Goal: Information Seeking & Learning: Learn about a topic

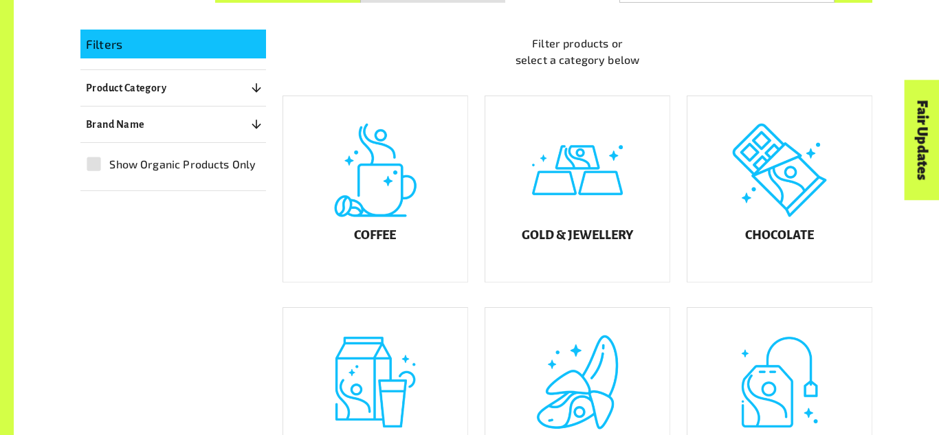
scroll to position [328, 0]
click at [483, 267] on div "Gold & Jewellery" at bounding box center [569, 179] width 202 height 212
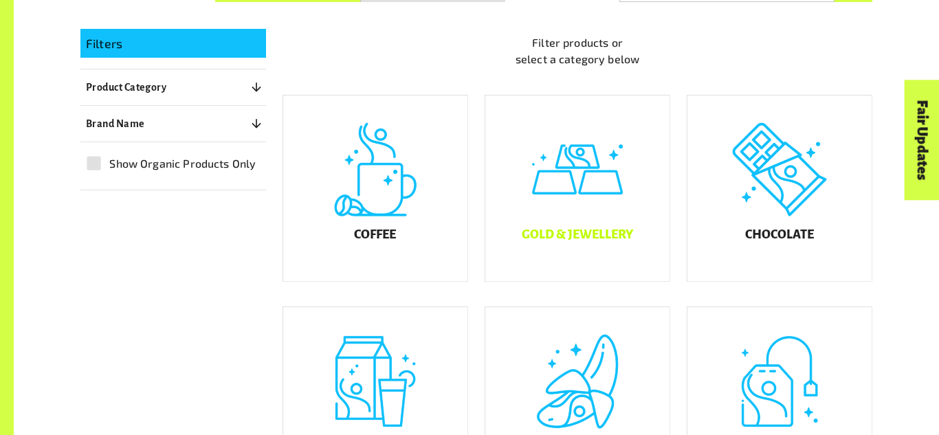
click at [585, 212] on div "Gold & Jewellery" at bounding box center [577, 189] width 184 height 186
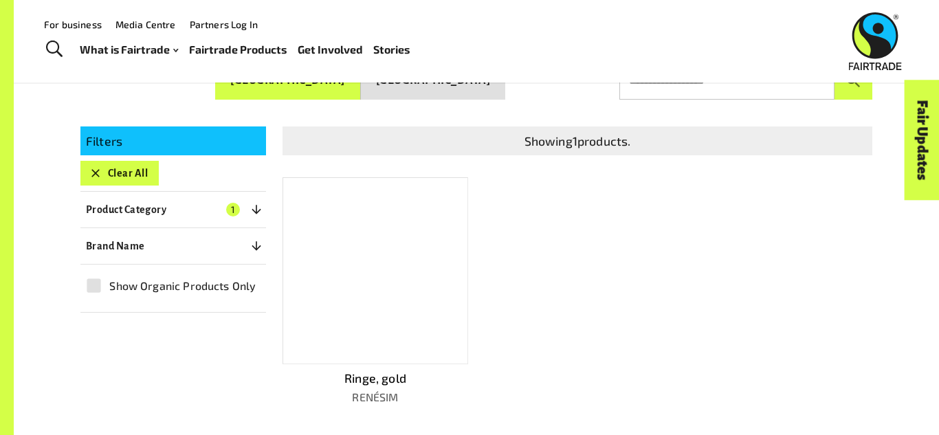
scroll to position [225, 0]
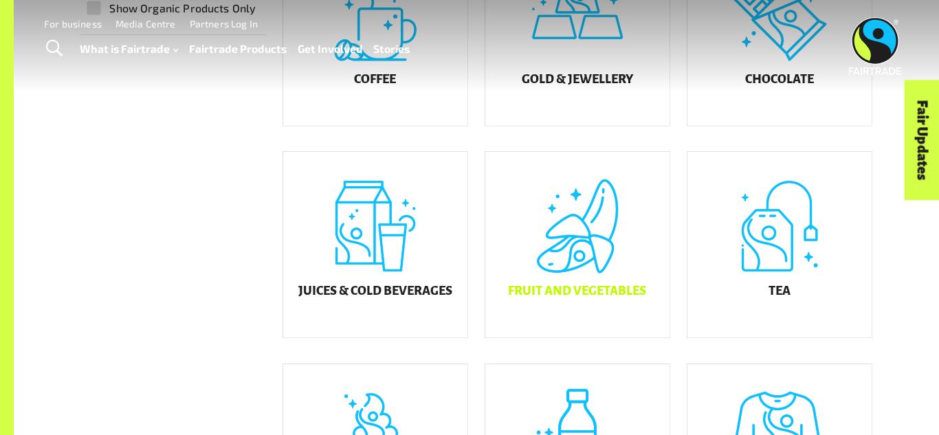
scroll to position [490, 0]
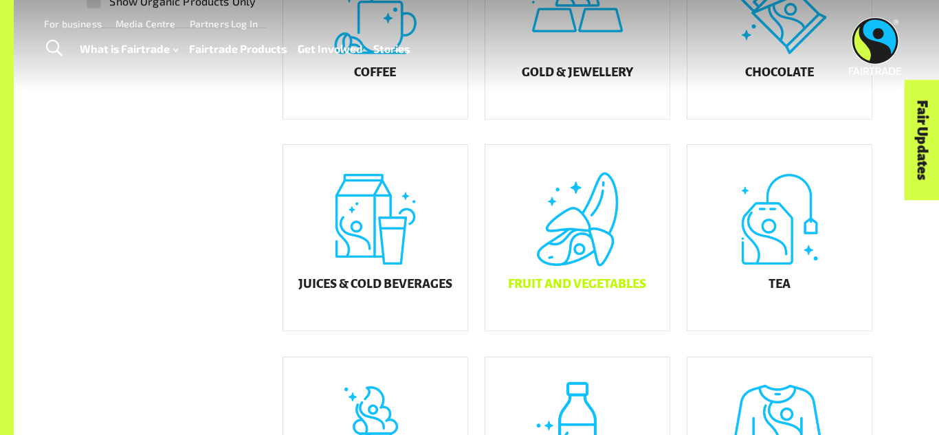
click at [596, 296] on div "Filter products or select a category below Coffee Gold & Jewellery Chocolate Ju…" at bounding box center [569, 302] width 606 height 915
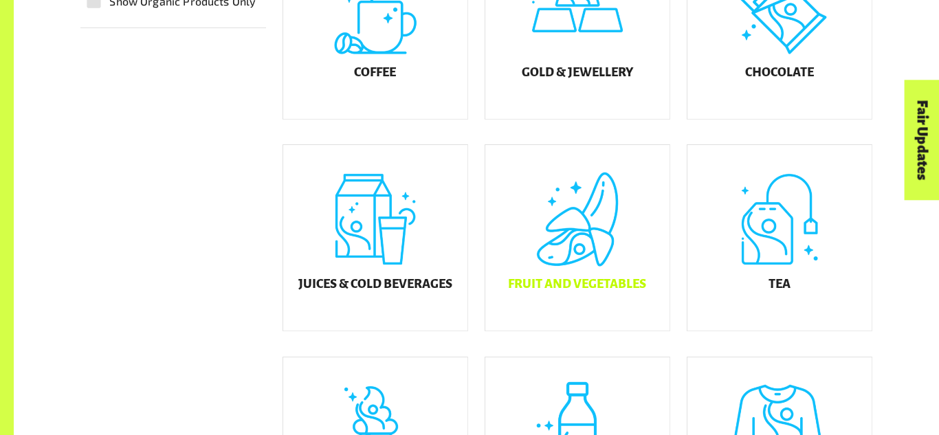
scroll to position [593, 0]
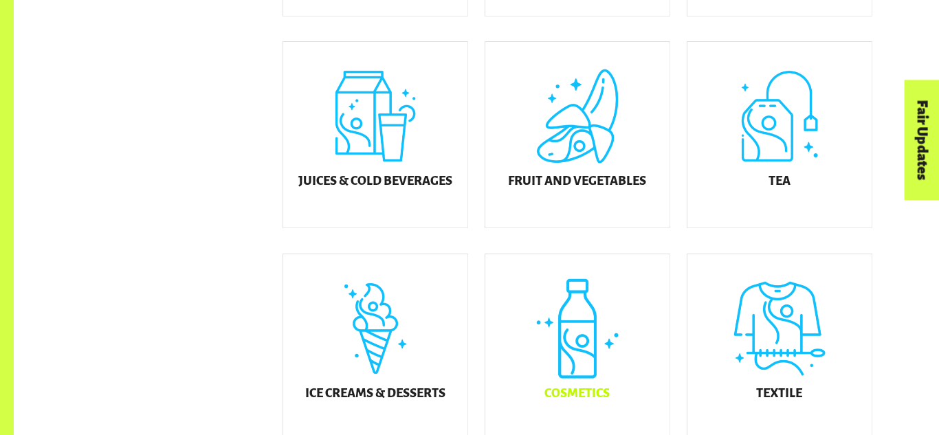
click at [572, 347] on div "Cosmetics" at bounding box center [577, 347] width 184 height 186
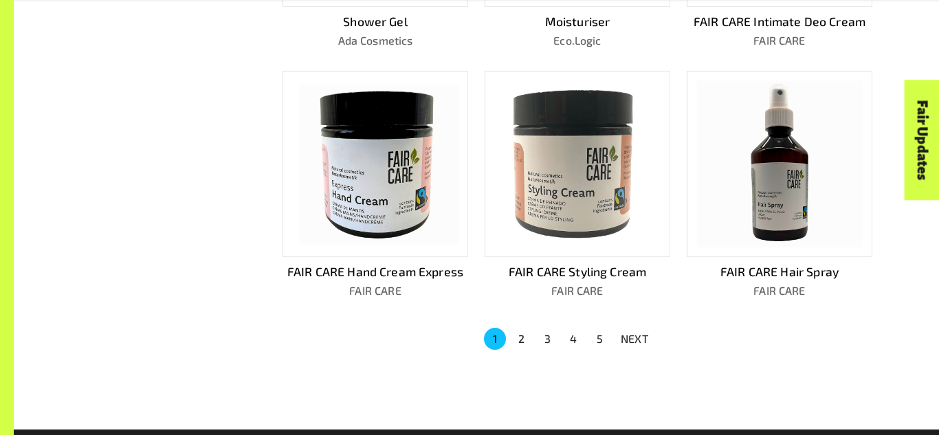
scroll to position [868, 0]
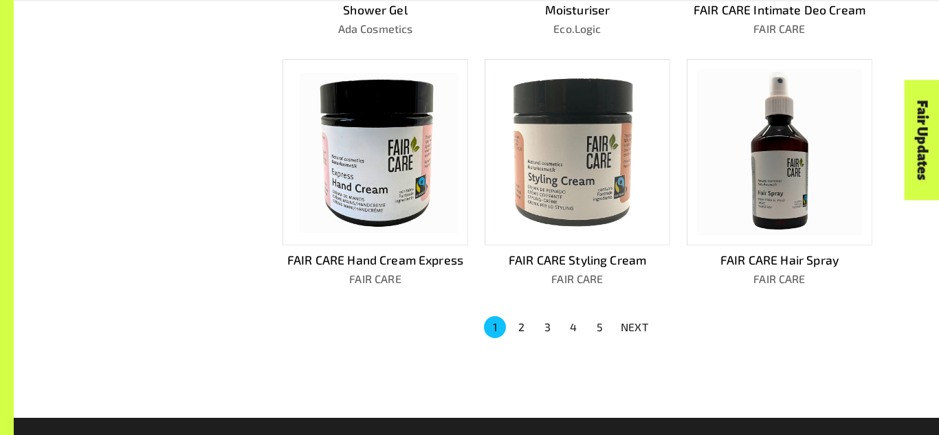
click at [511, 316] on button "2" at bounding box center [521, 327] width 22 height 22
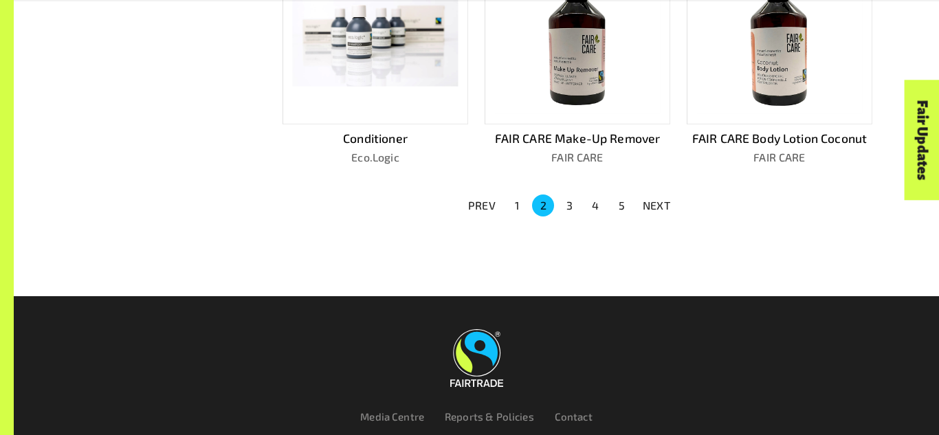
scroll to position [993, 0]
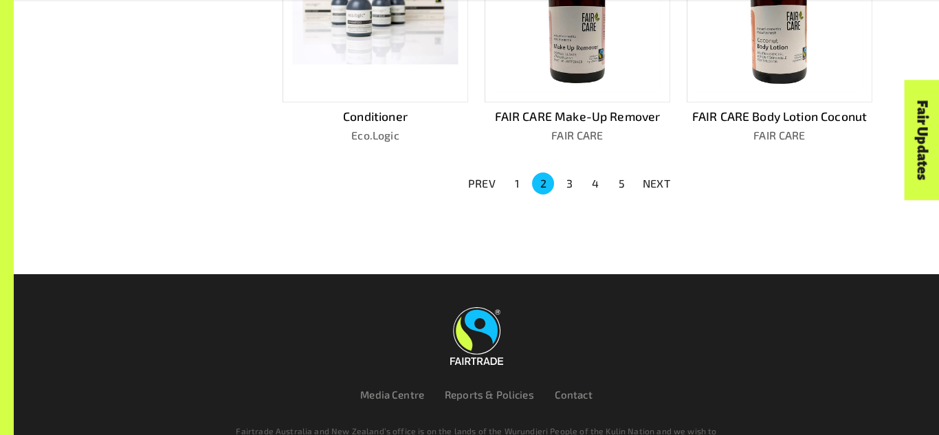
click at [569, 173] on button "3" at bounding box center [569, 184] width 22 height 22
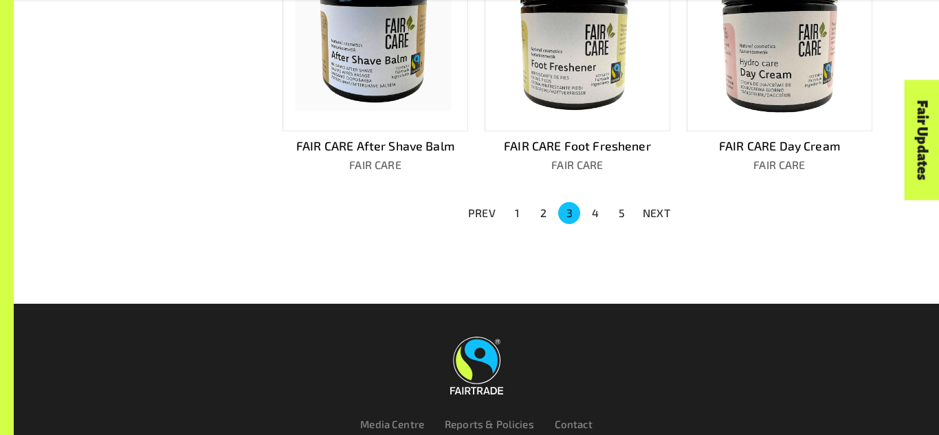
scroll to position [987, 0]
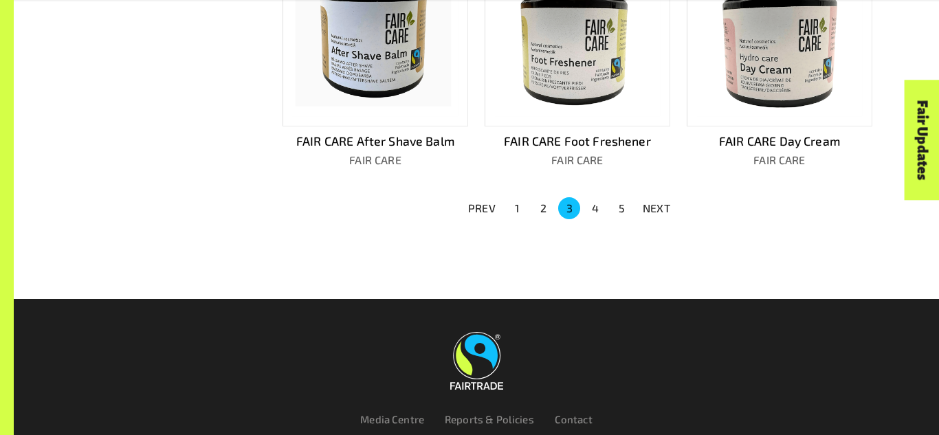
click at [594, 197] on button "4" at bounding box center [595, 208] width 22 height 22
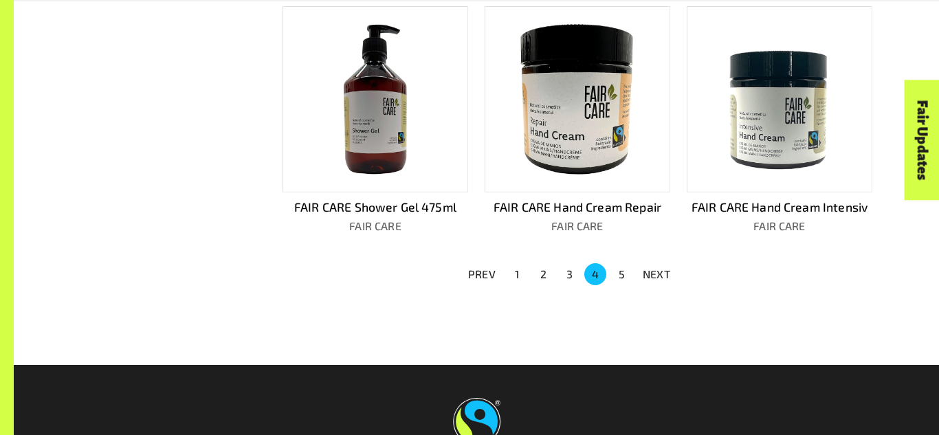
scroll to position [931, 0]
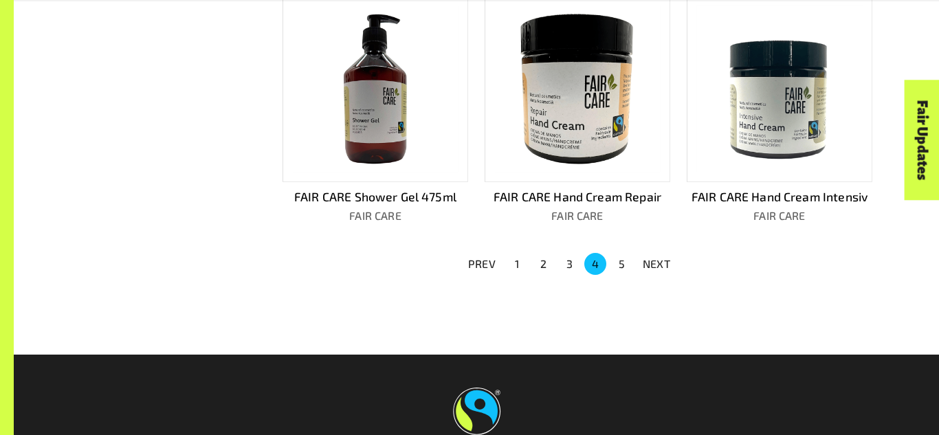
click at [617, 253] on button "5" at bounding box center [621, 264] width 22 height 22
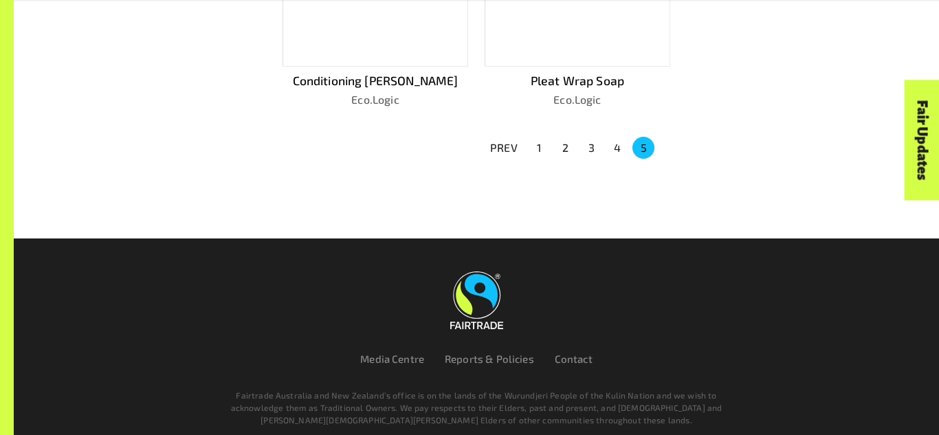
scroll to position [808, 0]
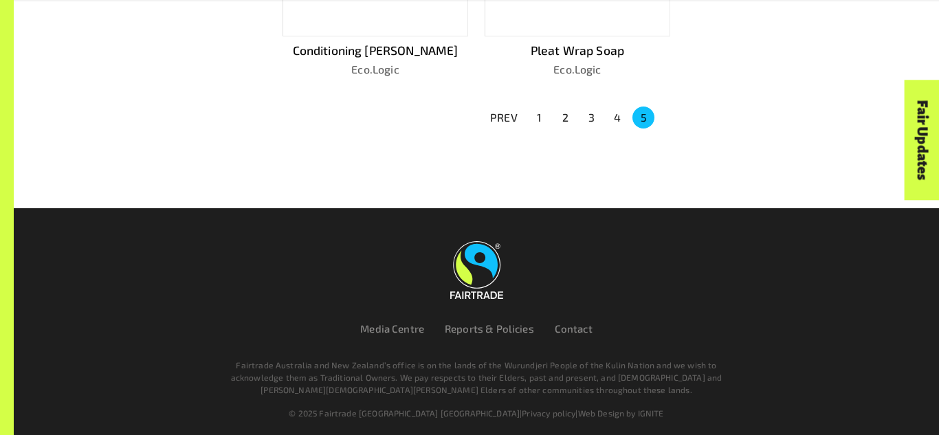
click at [585, 112] on button "3" at bounding box center [591, 118] width 22 height 22
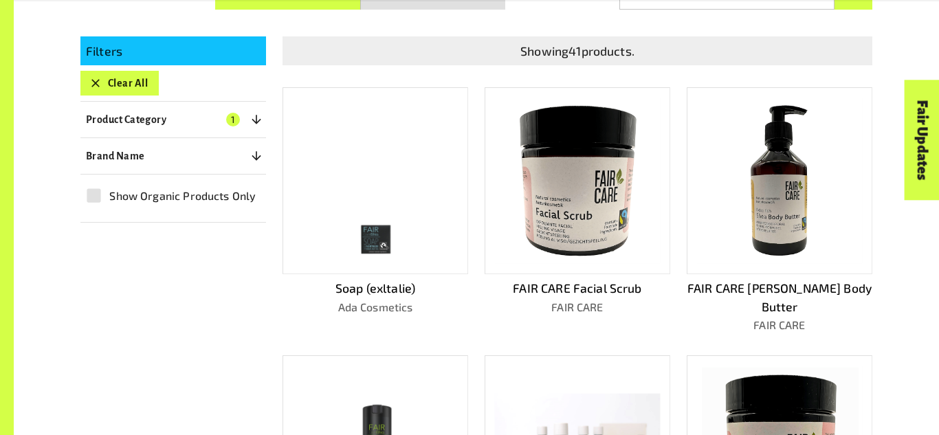
scroll to position [323, 0]
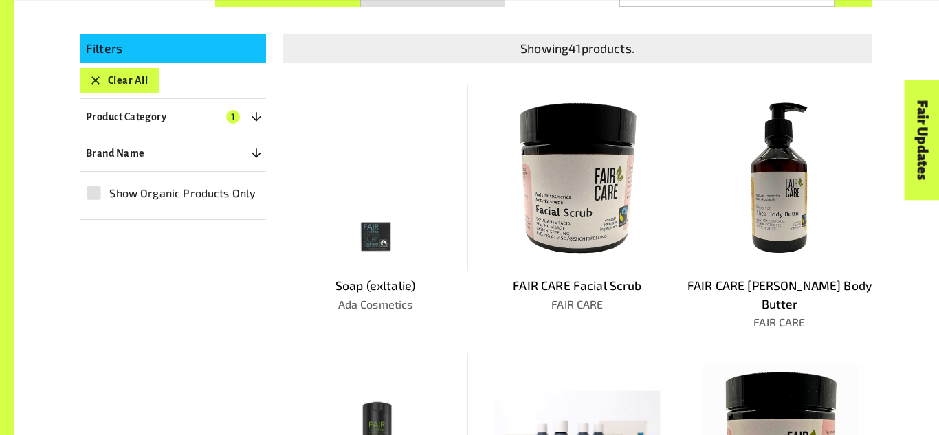
click at [588, 217] on img at bounding box center [577, 178] width 166 height 166
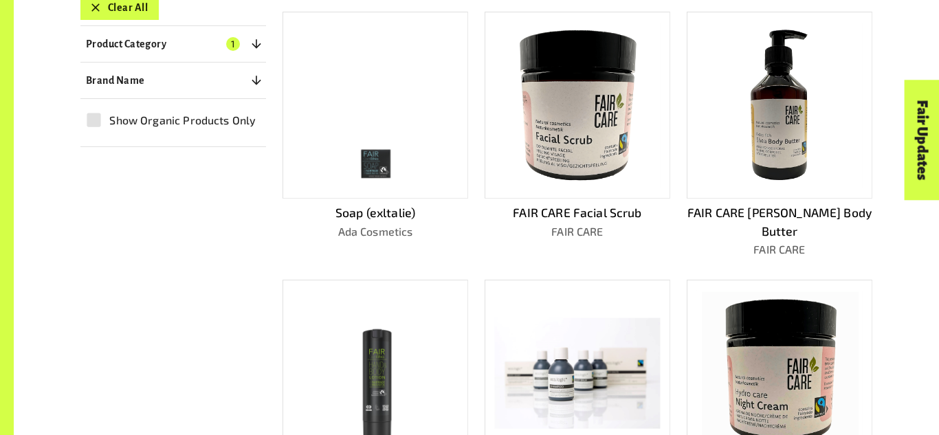
scroll to position [397, 0]
click at [594, 137] on img at bounding box center [577, 104] width 166 height 166
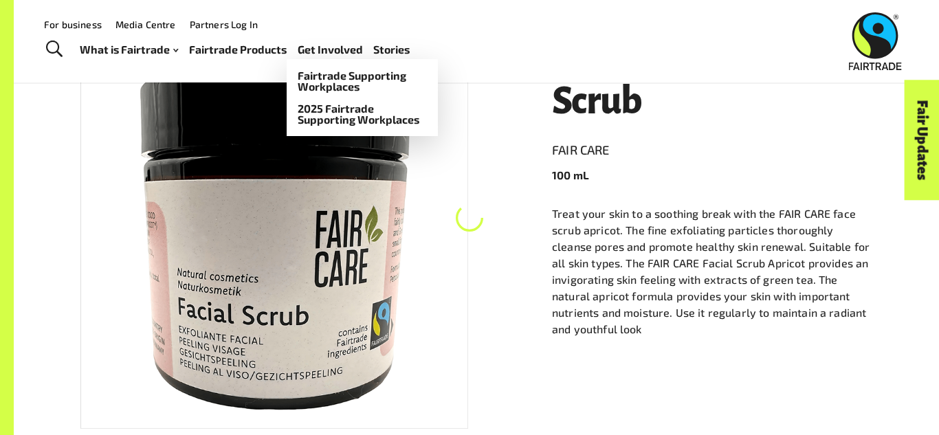
scroll to position [225, 0]
